Goal: Task Accomplishment & Management: Manage account settings

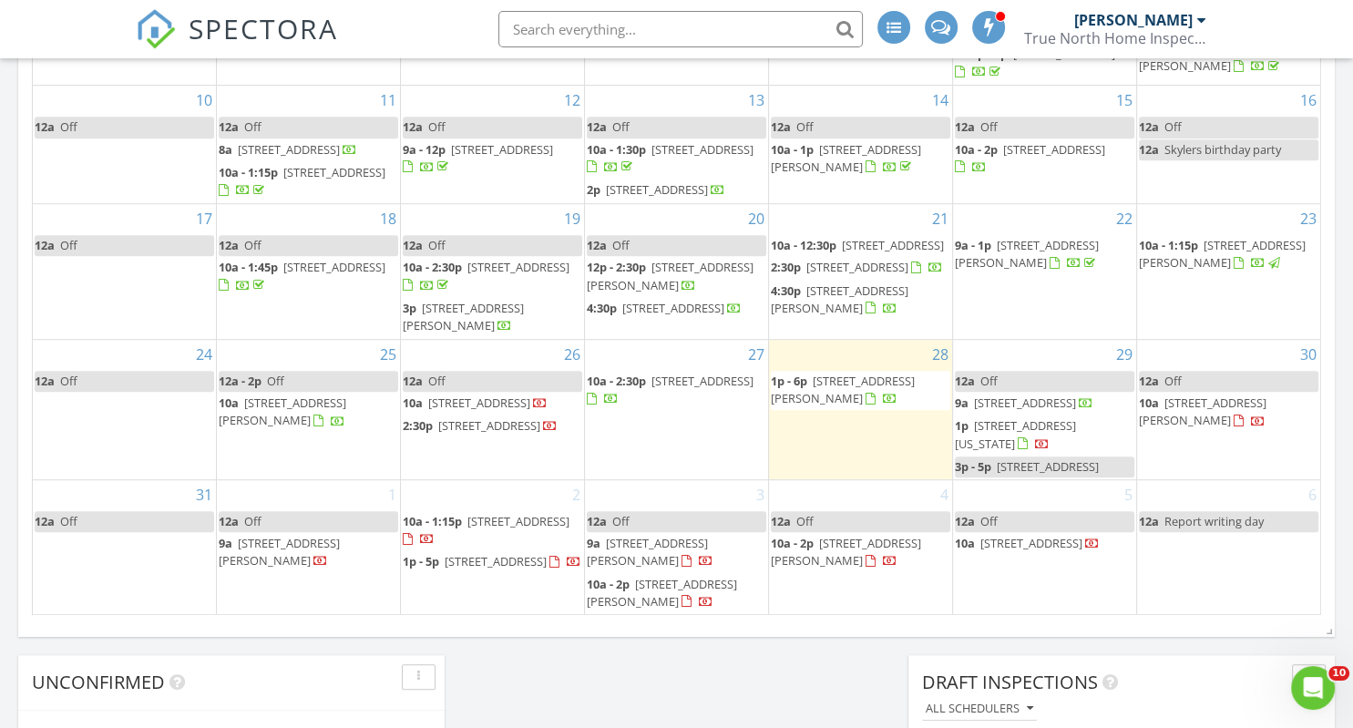
click at [827, 408] on span "1p - 6p 77 Griswold Dr, Town of Rockingham 05101" at bounding box center [860, 391] width 179 height 36
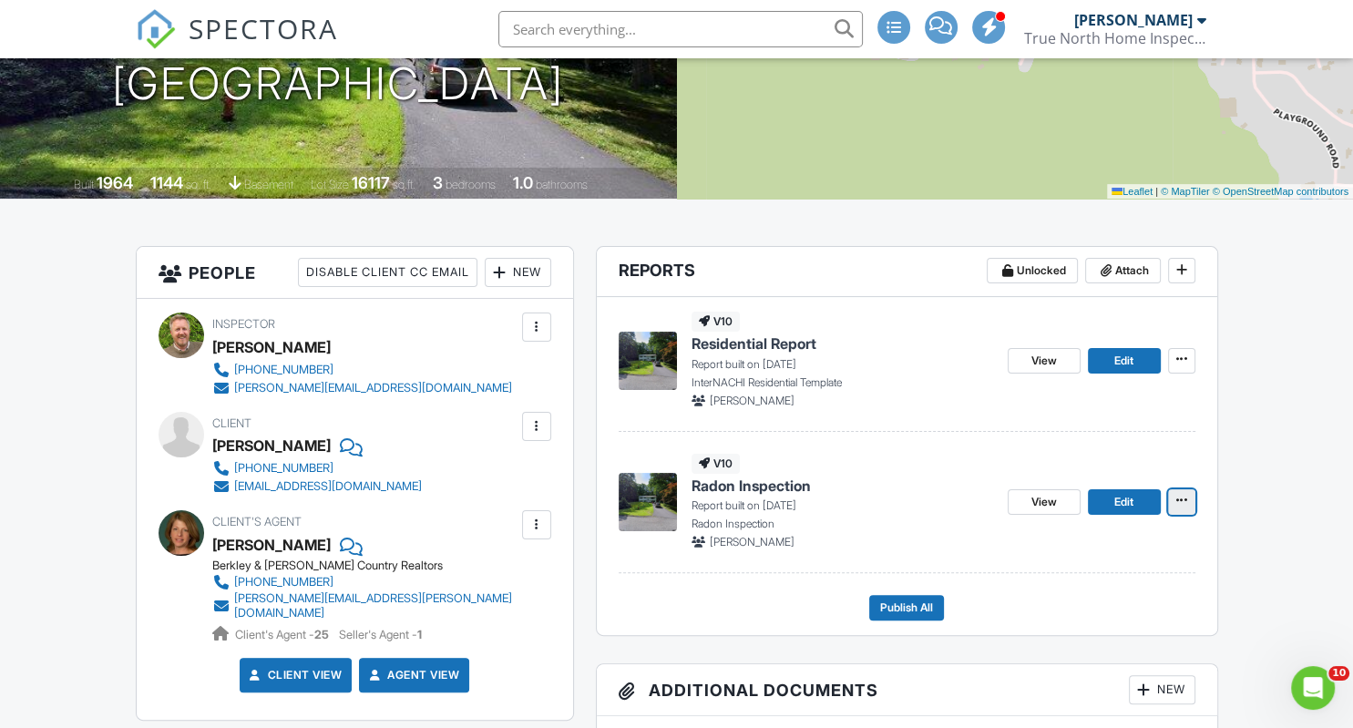
click at [1180, 497] on icon at bounding box center [1181, 500] width 11 height 18
click at [1041, 632] on input "Delete Report" at bounding box center [1090, 635] width 186 height 41
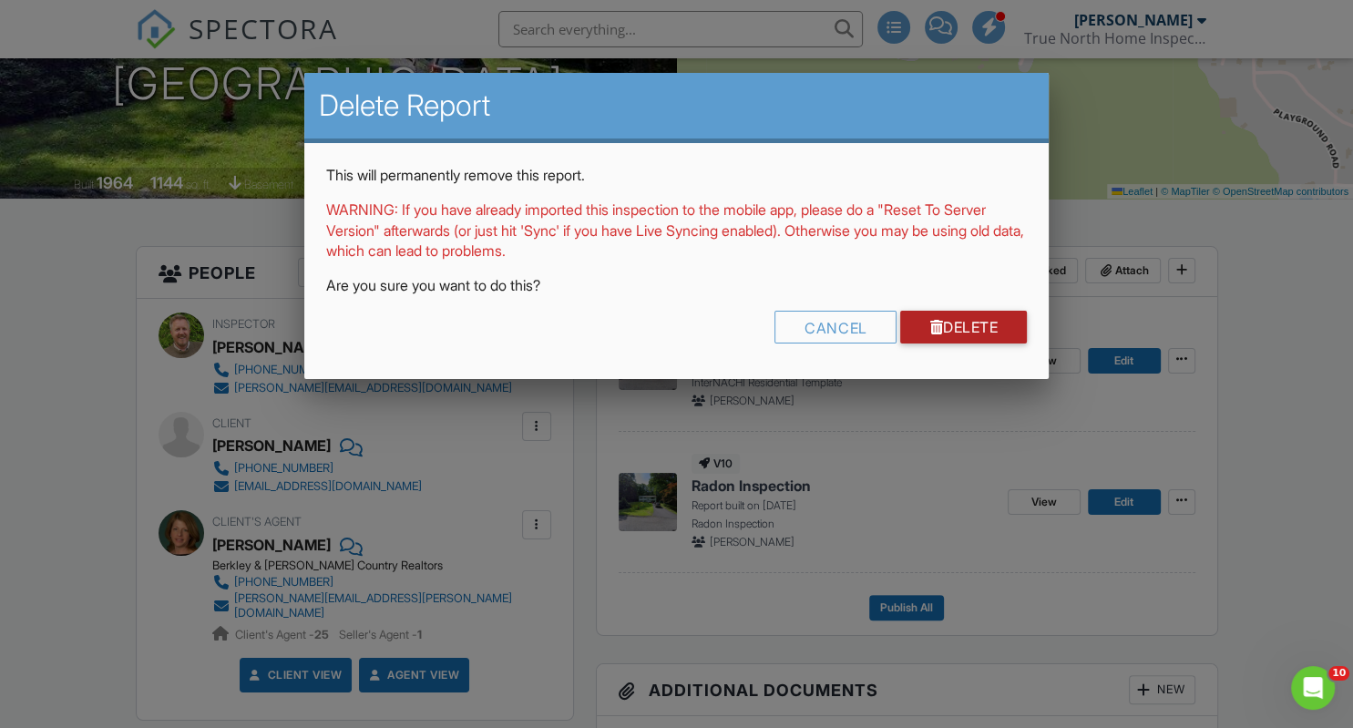
click at [949, 341] on link "Delete" at bounding box center [963, 327] width 127 height 33
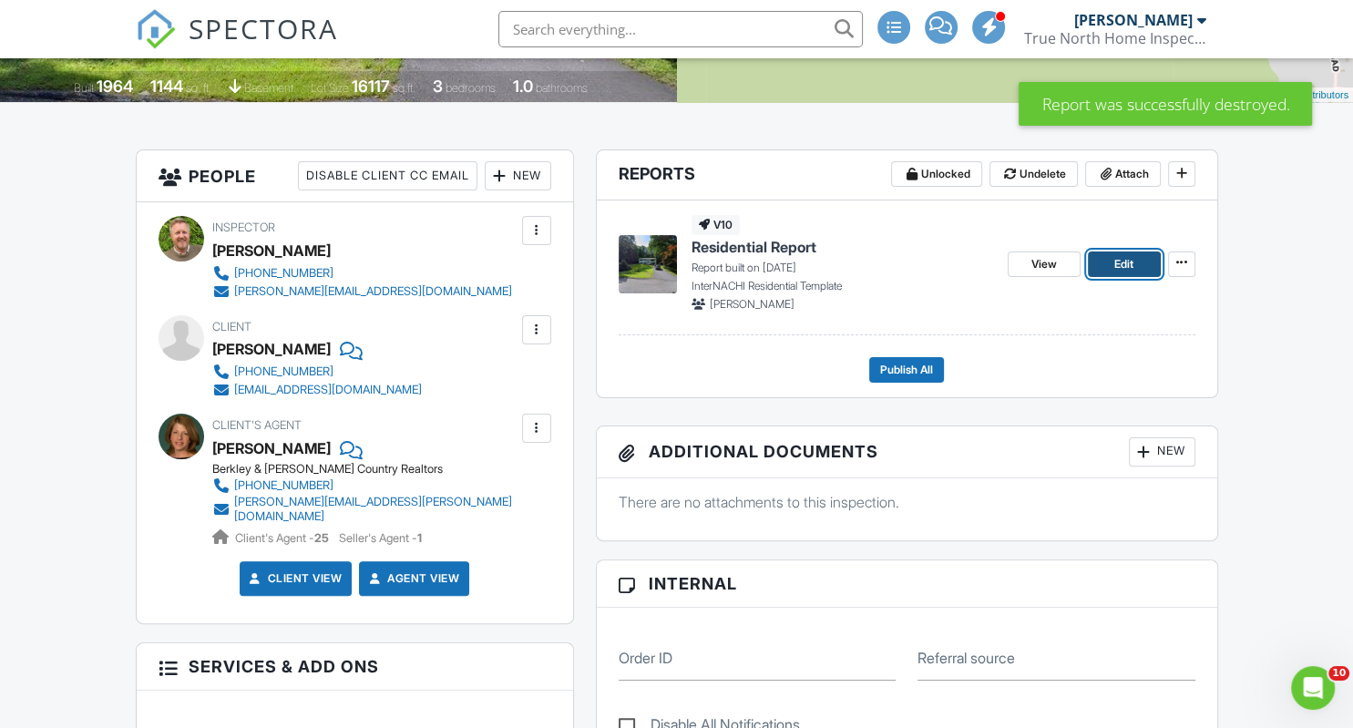
click at [1128, 264] on span "Edit" at bounding box center [1123, 264] width 19 height 18
